Goal: Task Accomplishment & Management: Complete application form

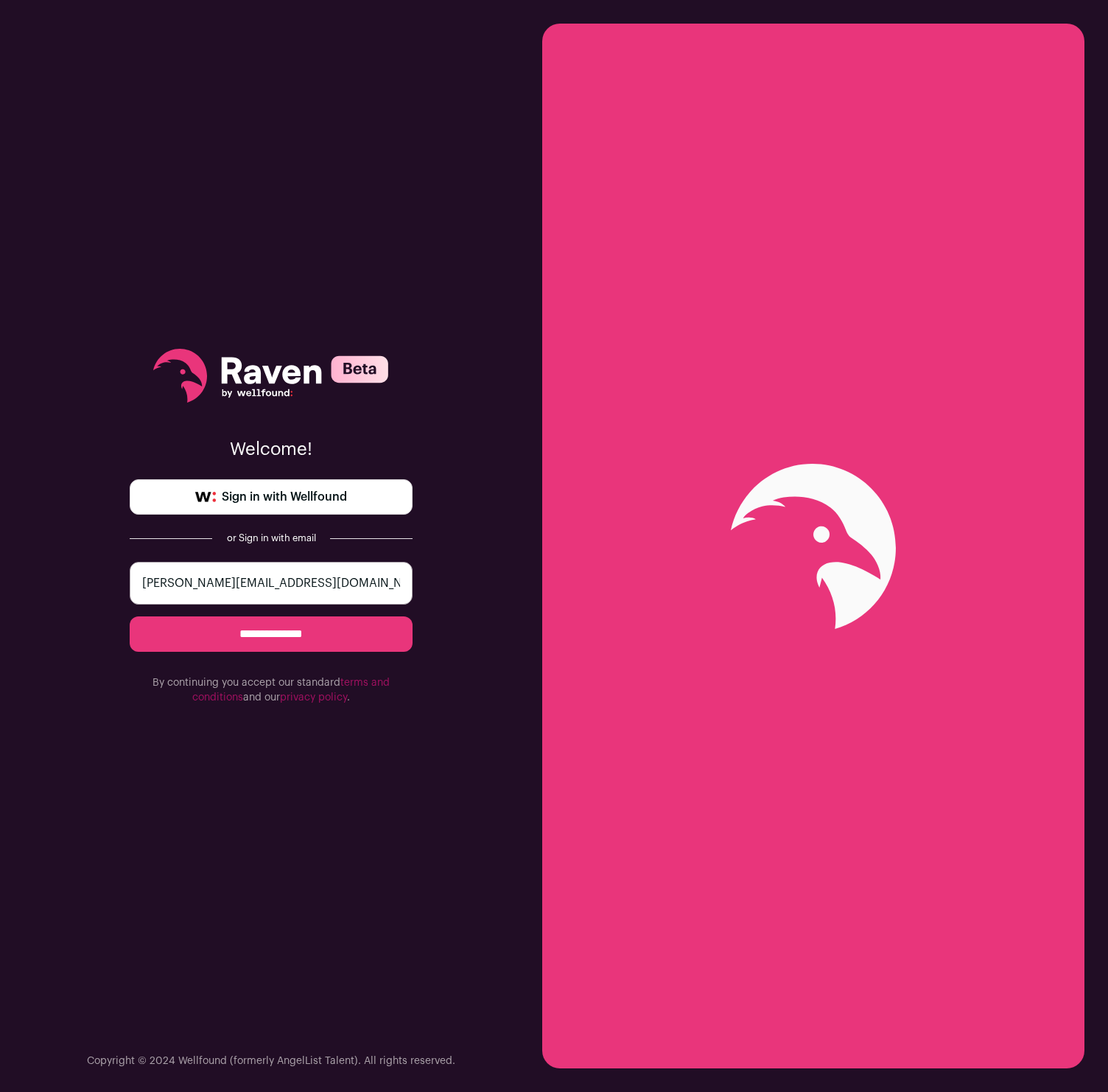
type input "[PERSON_NAME][EMAIL_ADDRESS][DOMAIN_NAME]"
click at [271, 634] on input "**********" at bounding box center [271, 634] width 283 height 35
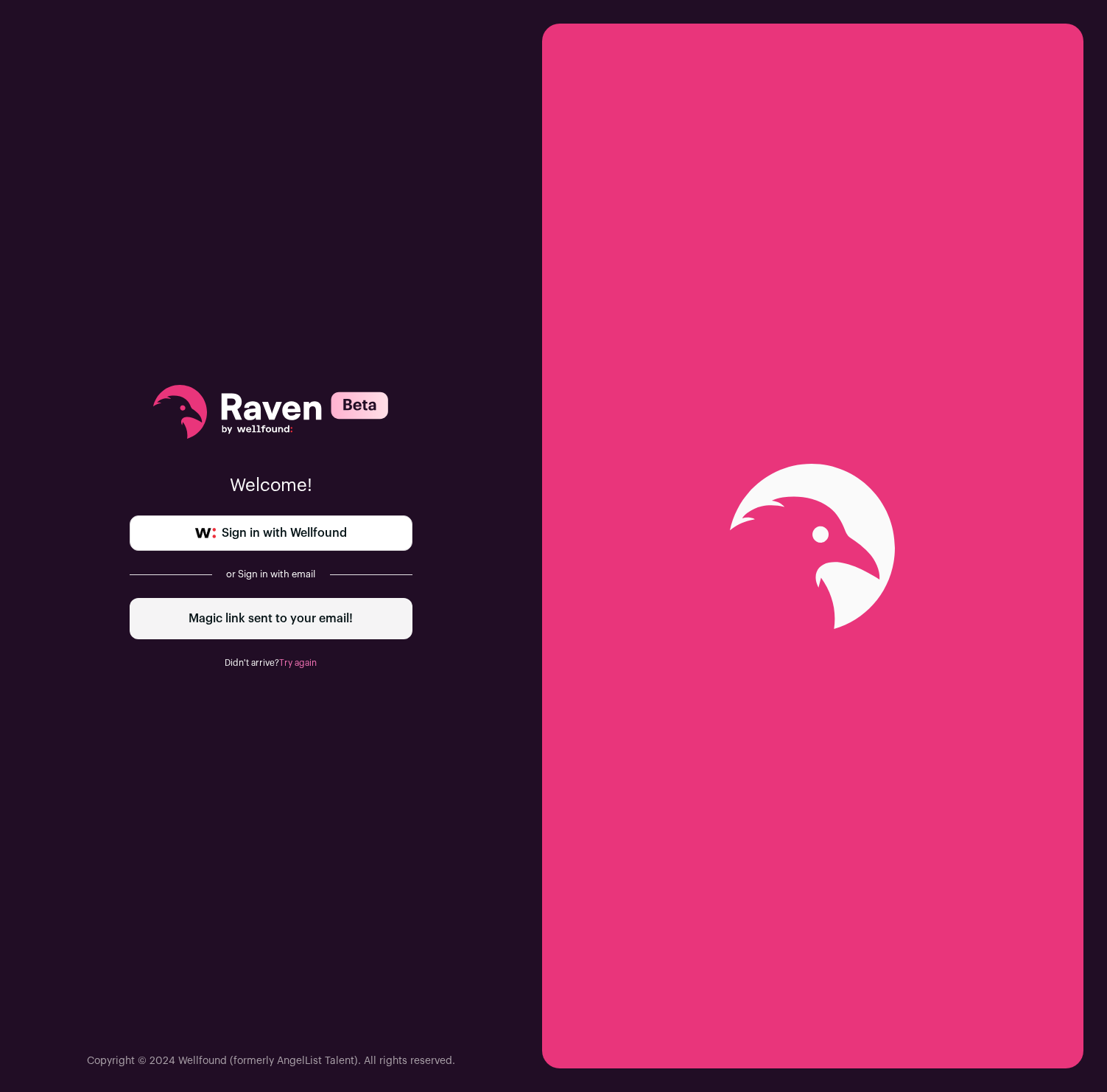
click at [368, 477] on p "Welcome!" at bounding box center [271, 486] width 283 height 24
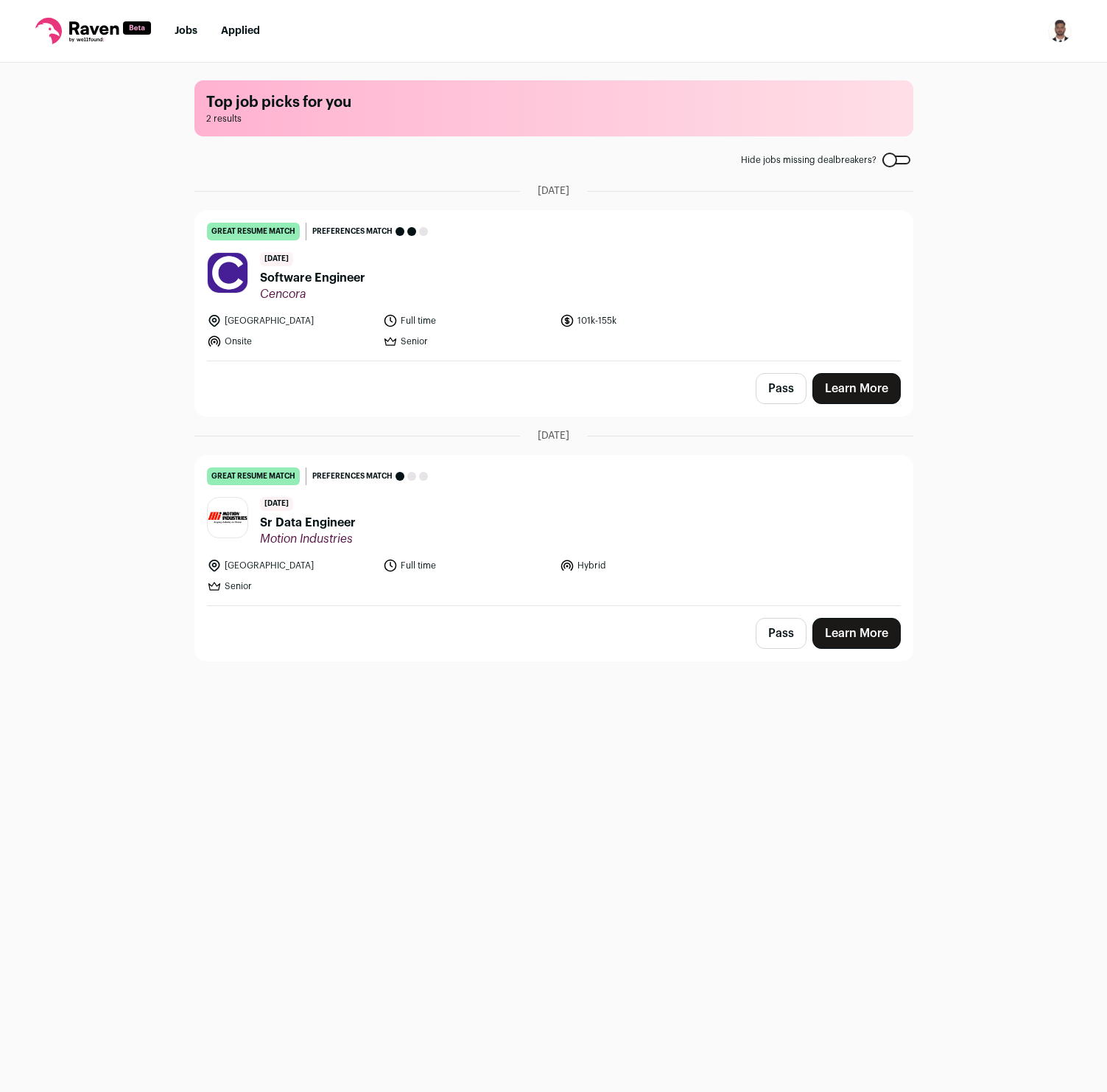
click at [321, 279] on span "Software Engineer" at bounding box center [313, 277] width 105 height 17
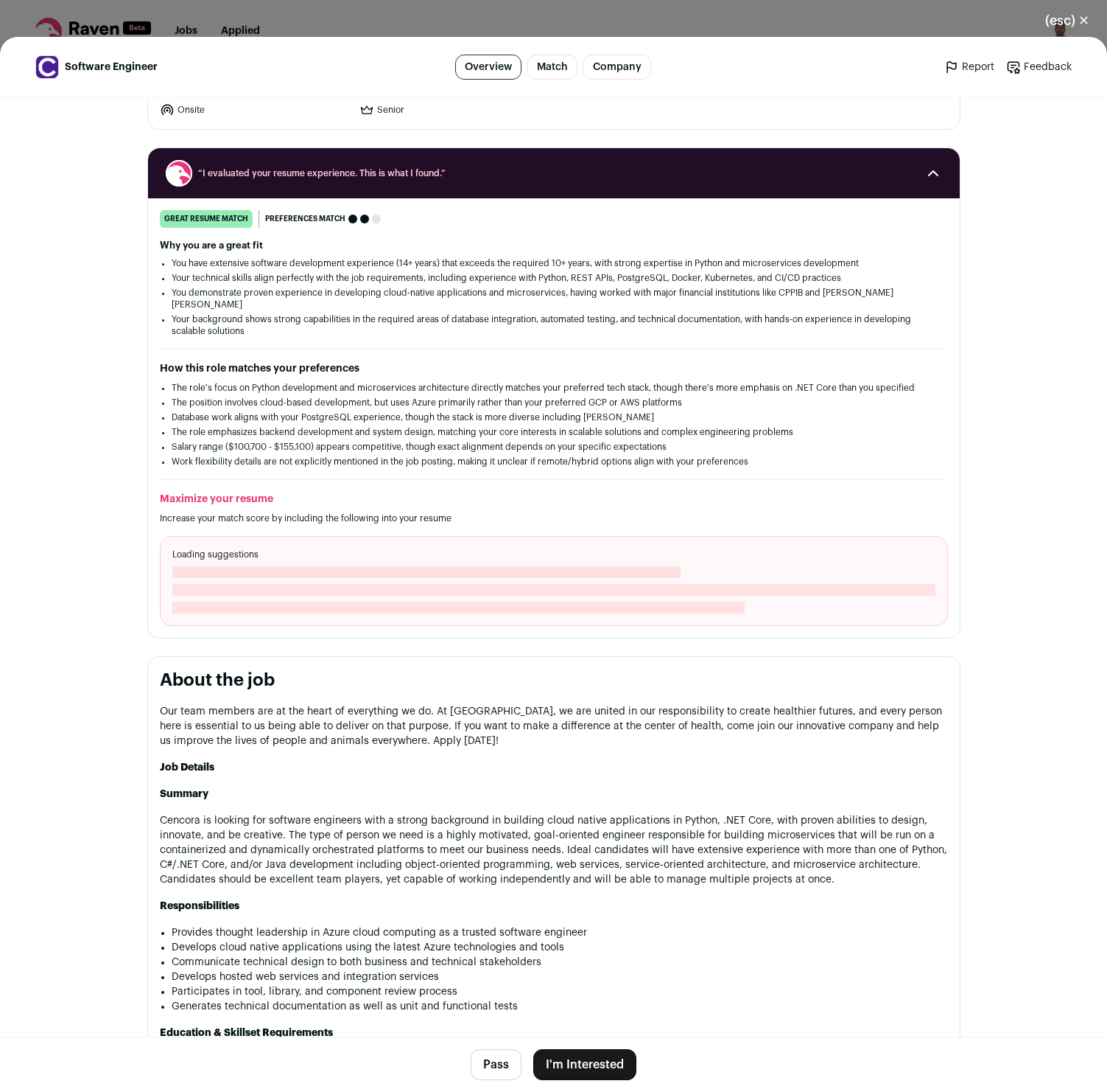
scroll to position [617, 0]
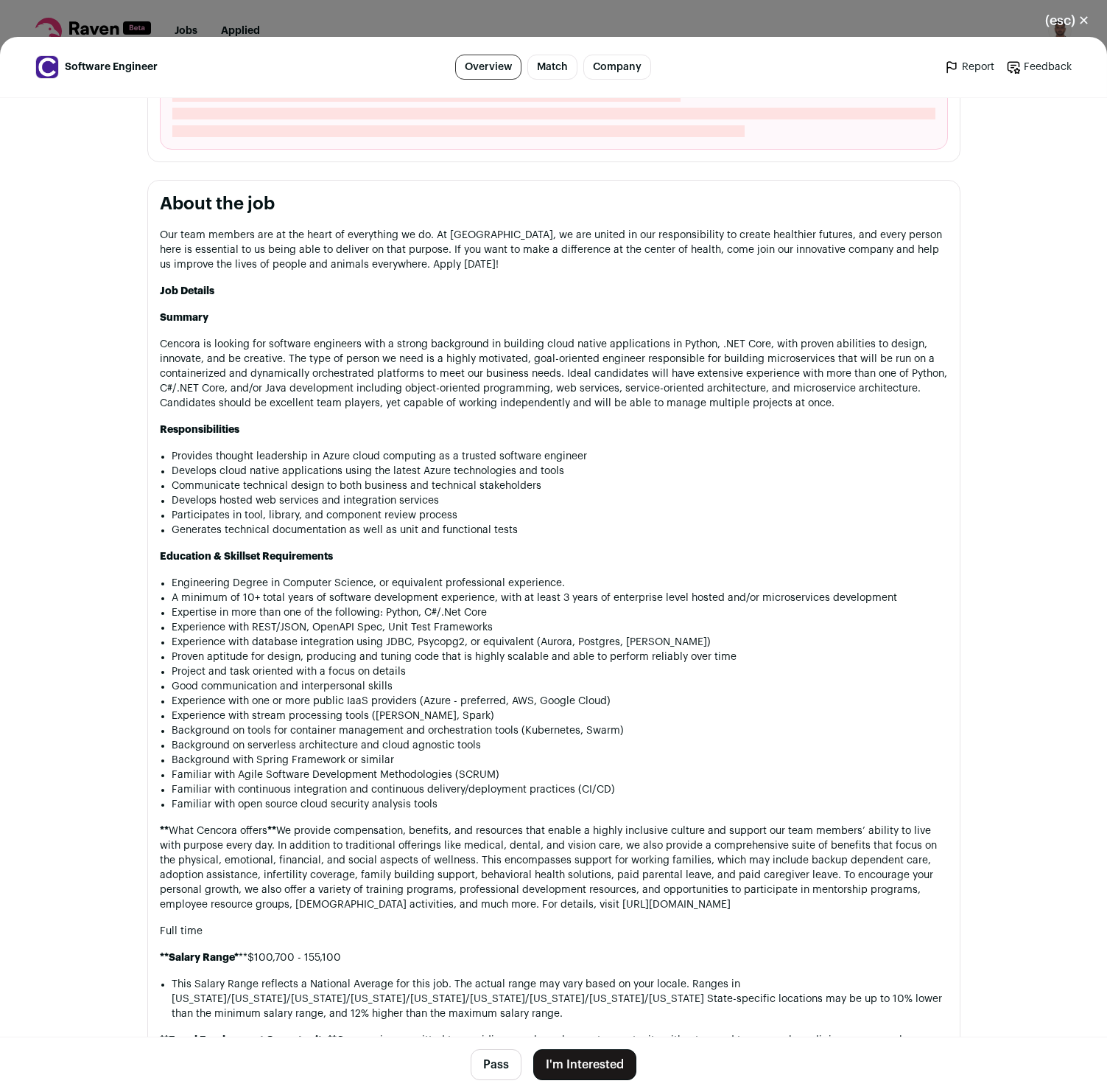
click at [581, 1058] on button "I'm Interested" at bounding box center [584, 1065] width 103 height 31
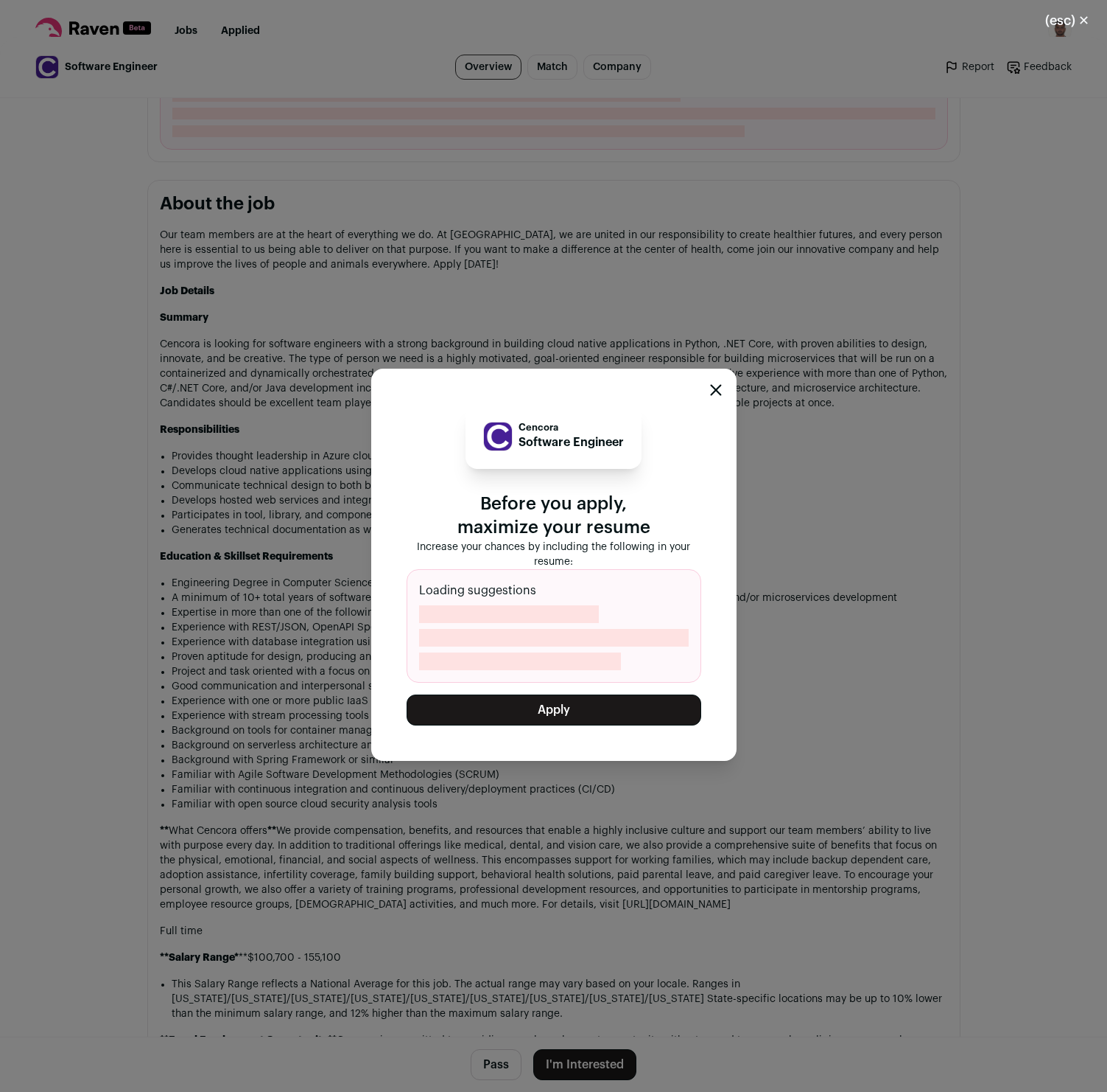
click at [526, 721] on button "Apply" at bounding box center [554, 710] width 294 height 31
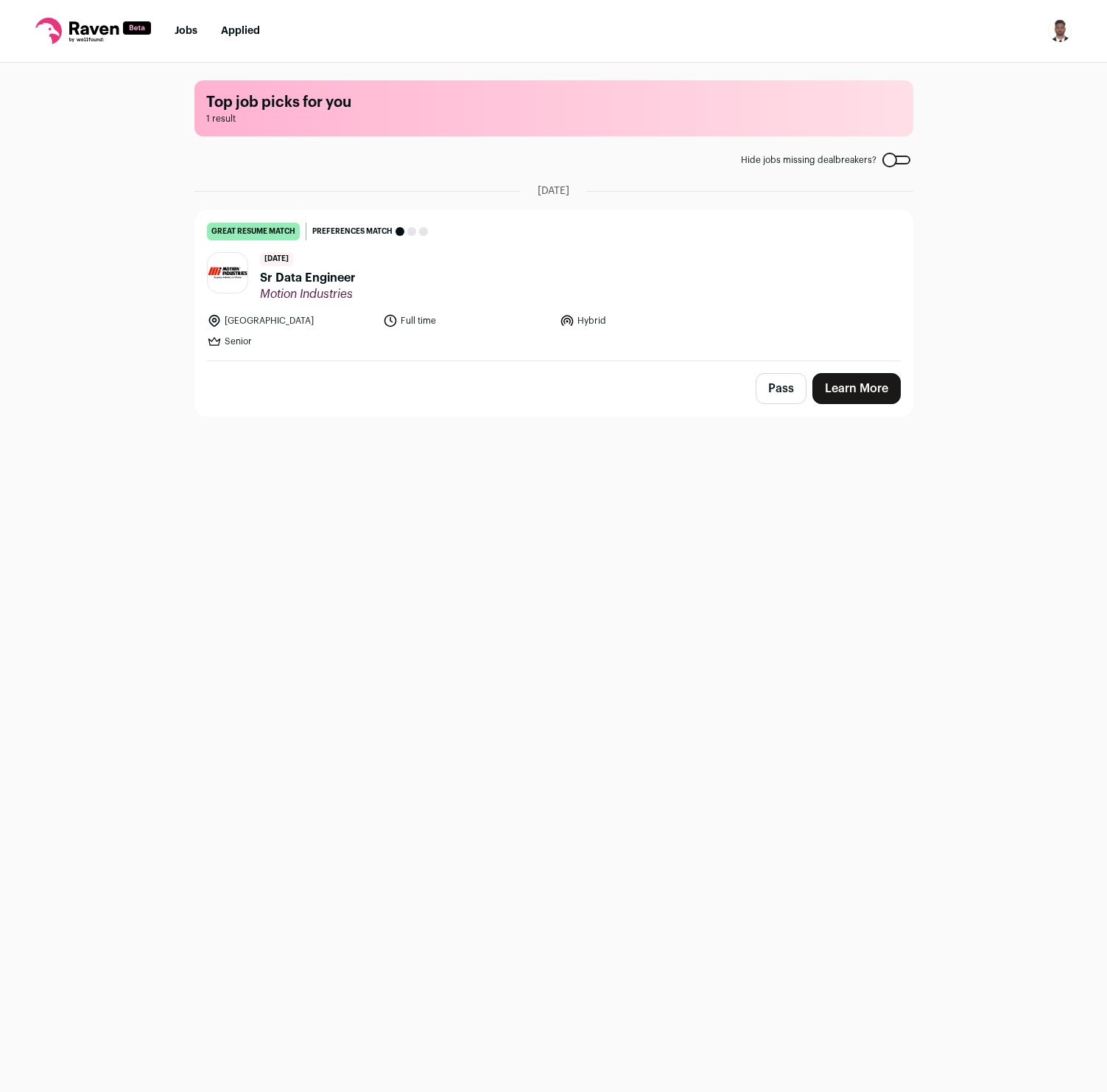
click at [309, 276] on span "Sr Data Engineer" at bounding box center [307, 277] width 95 height 17
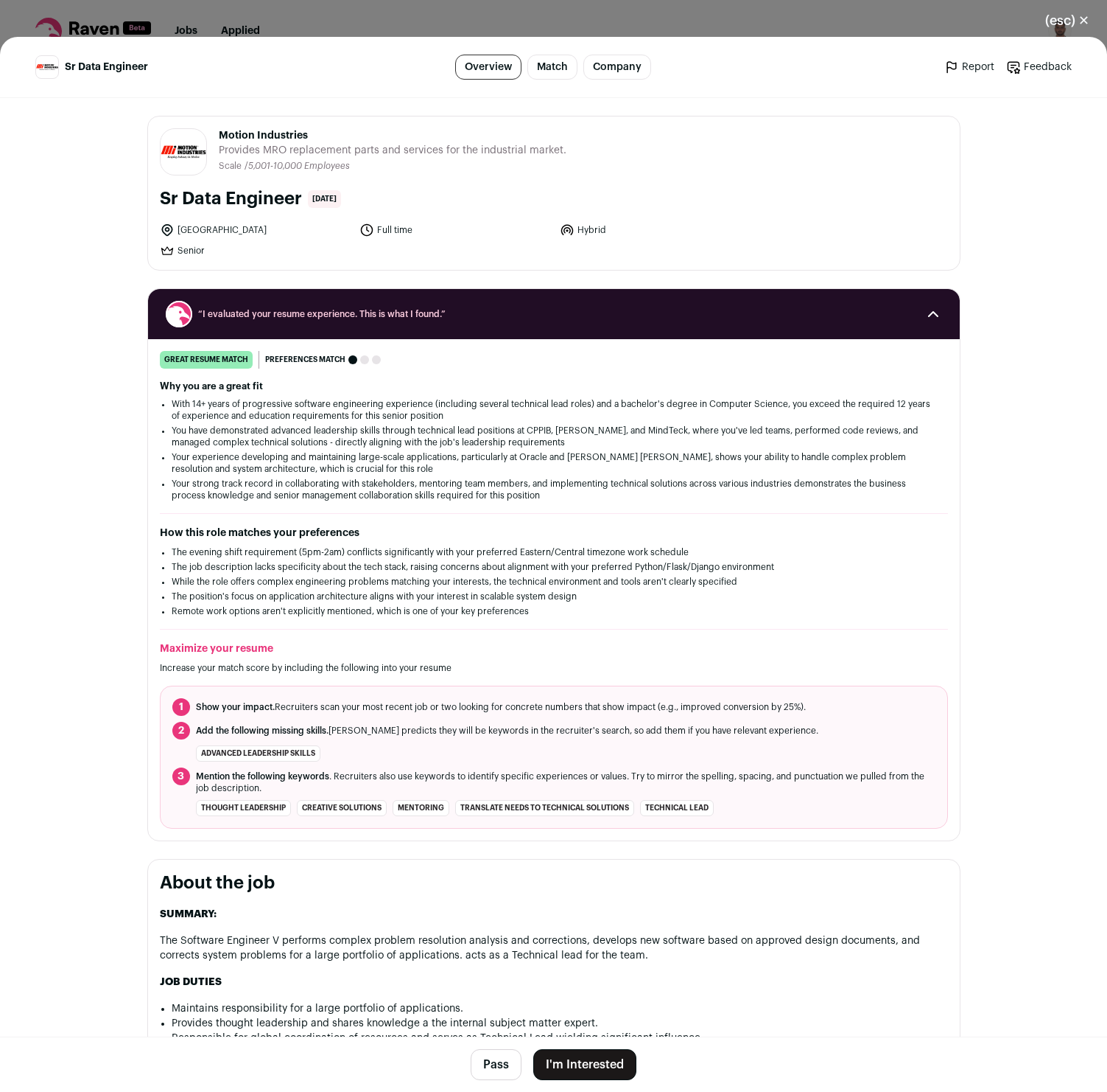
click at [583, 1057] on button "I'm Interested" at bounding box center [584, 1065] width 103 height 31
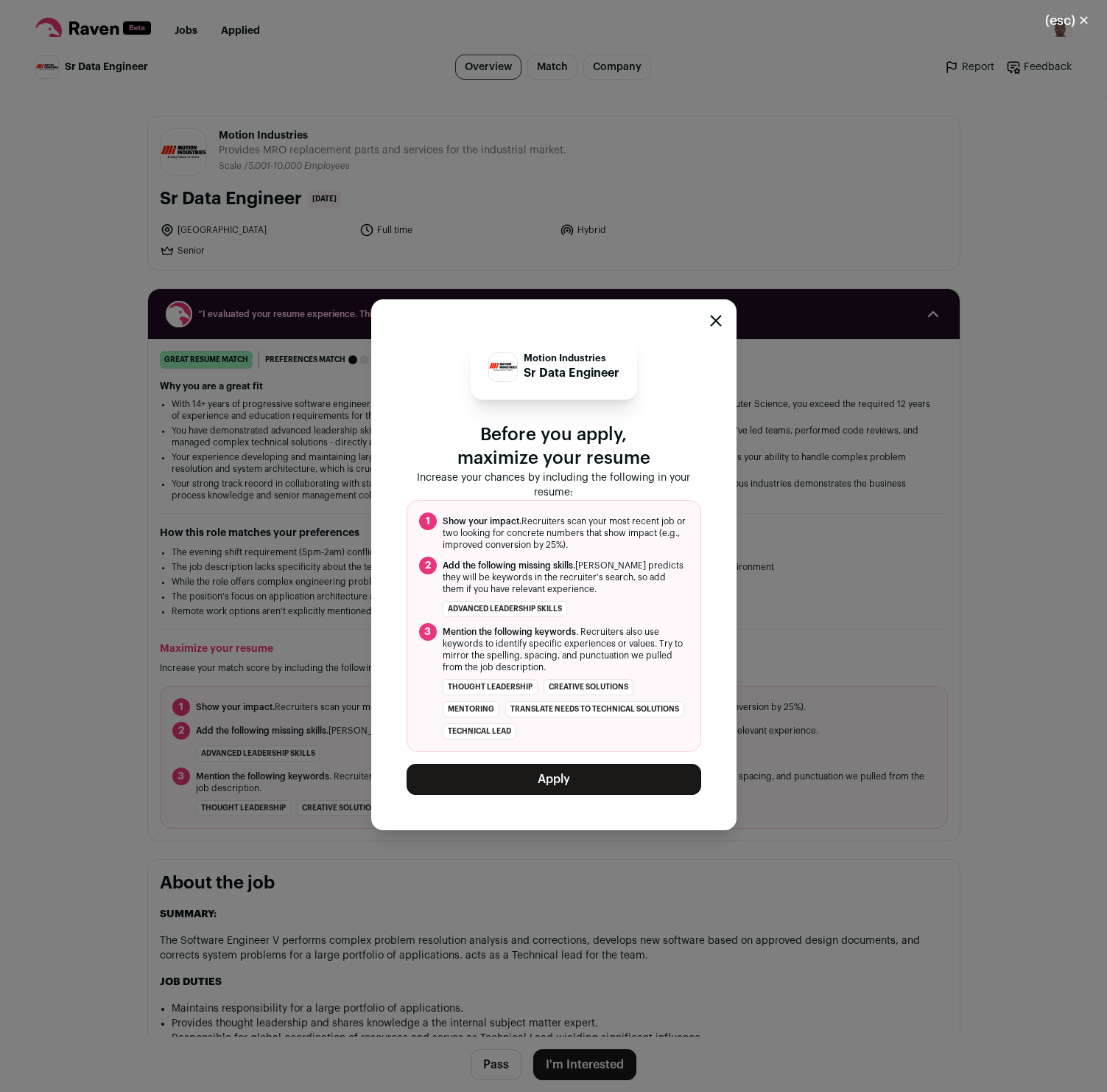
click at [558, 770] on button "Apply" at bounding box center [554, 779] width 294 height 31
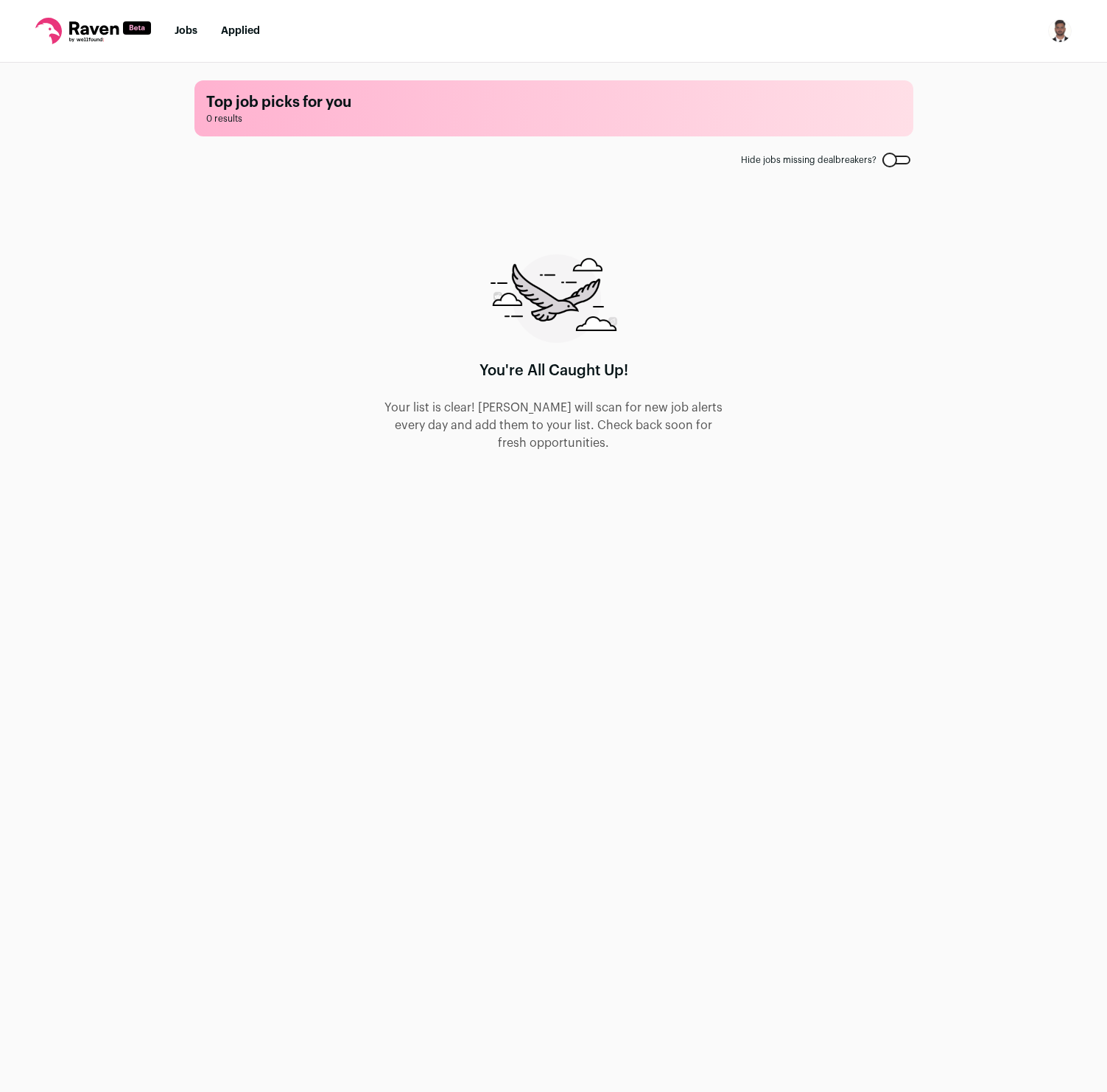
click at [407, 308] on div "You're All Caught Up! Your list is clear! Raven will scan for new job alerts ev…" at bounding box center [554, 353] width 342 height 197
